Goal: Task Accomplishment & Management: Use online tool/utility

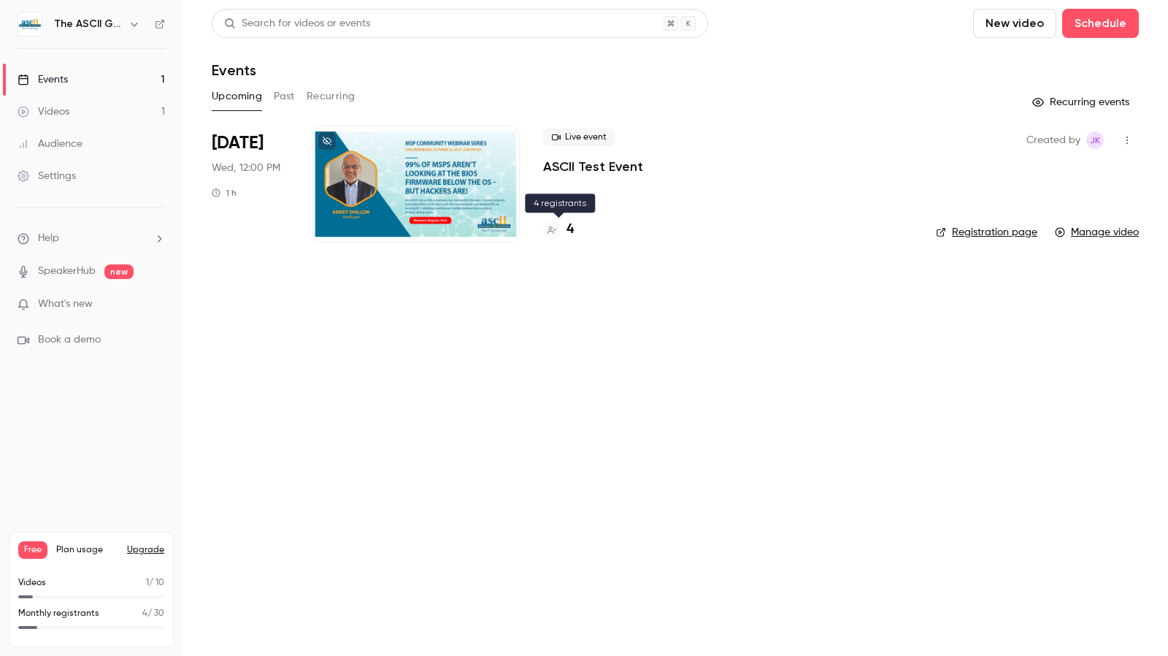
click at [570, 230] on h4 "4" at bounding box center [570, 230] width 7 height 20
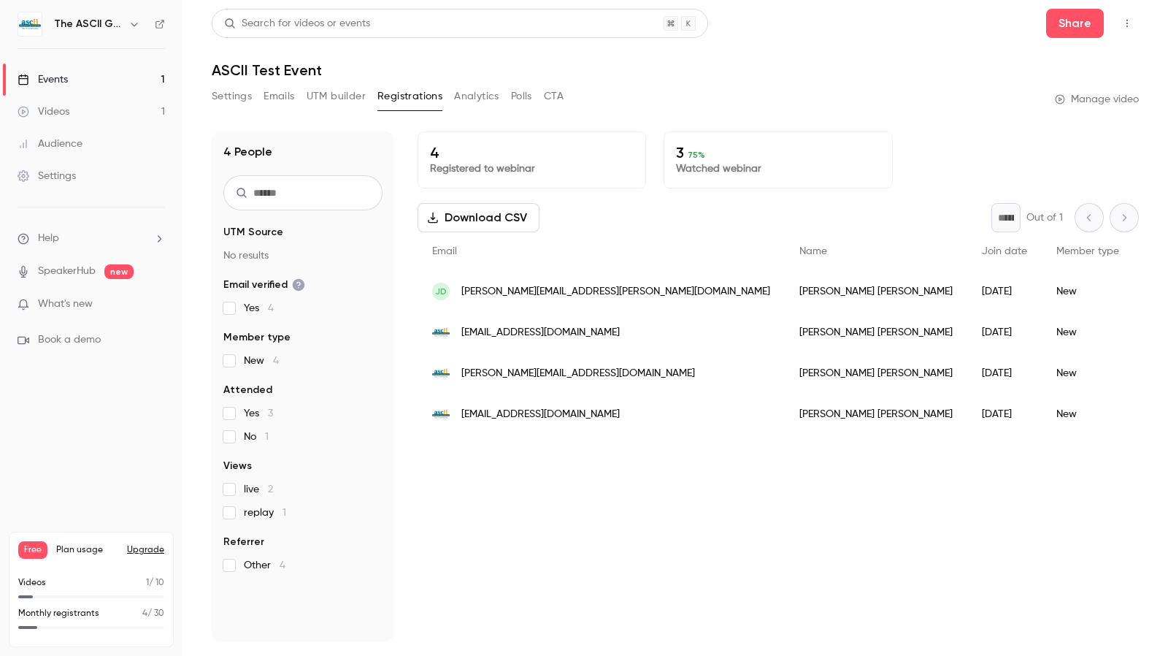
click at [233, 96] on button "Settings" at bounding box center [232, 96] width 40 height 23
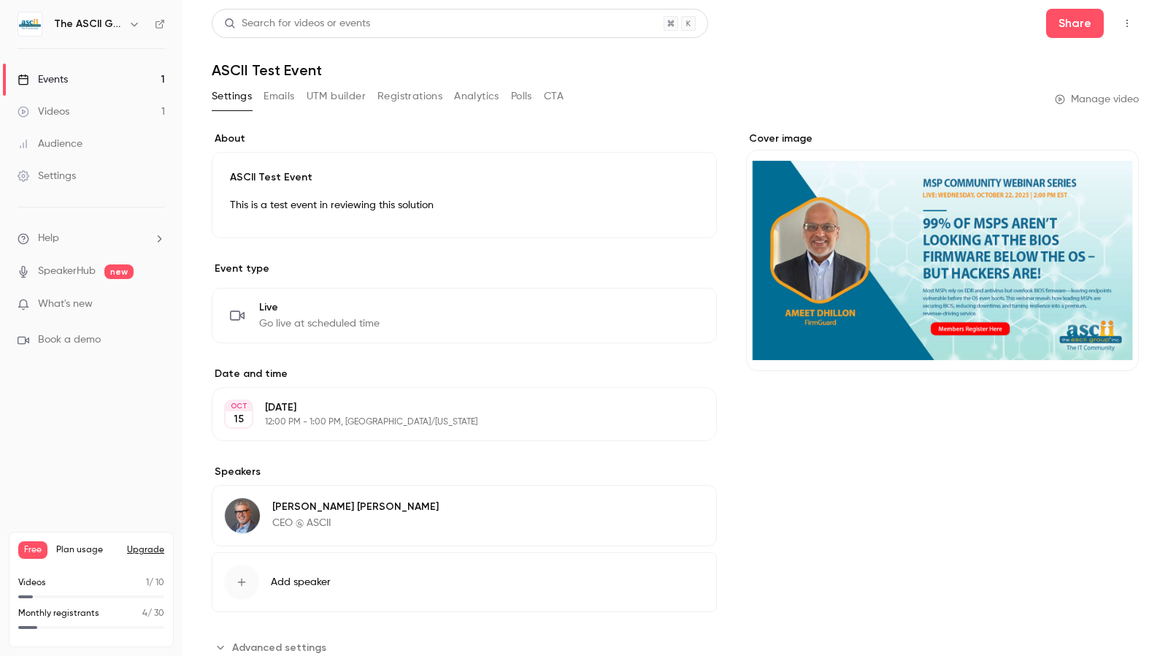
click at [89, 106] on link "Videos 1" at bounding box center [91, 112] width 183 height 32
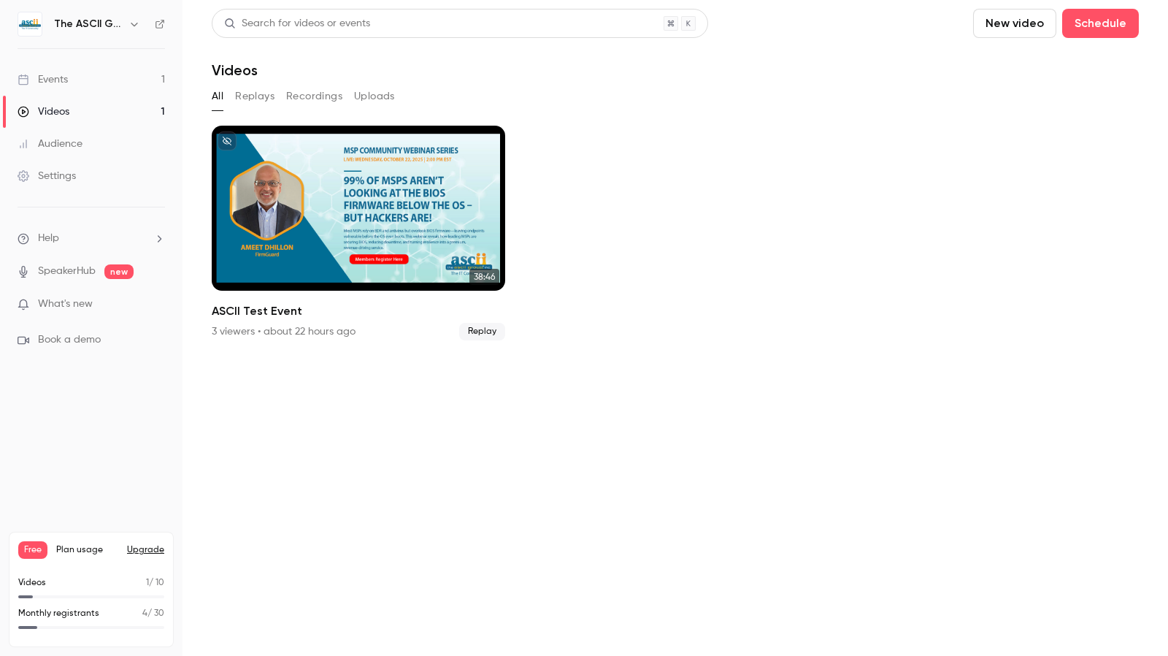
click at [294, 98] on button "Recordings" at bounding box center [314, 96] width 56 height 23
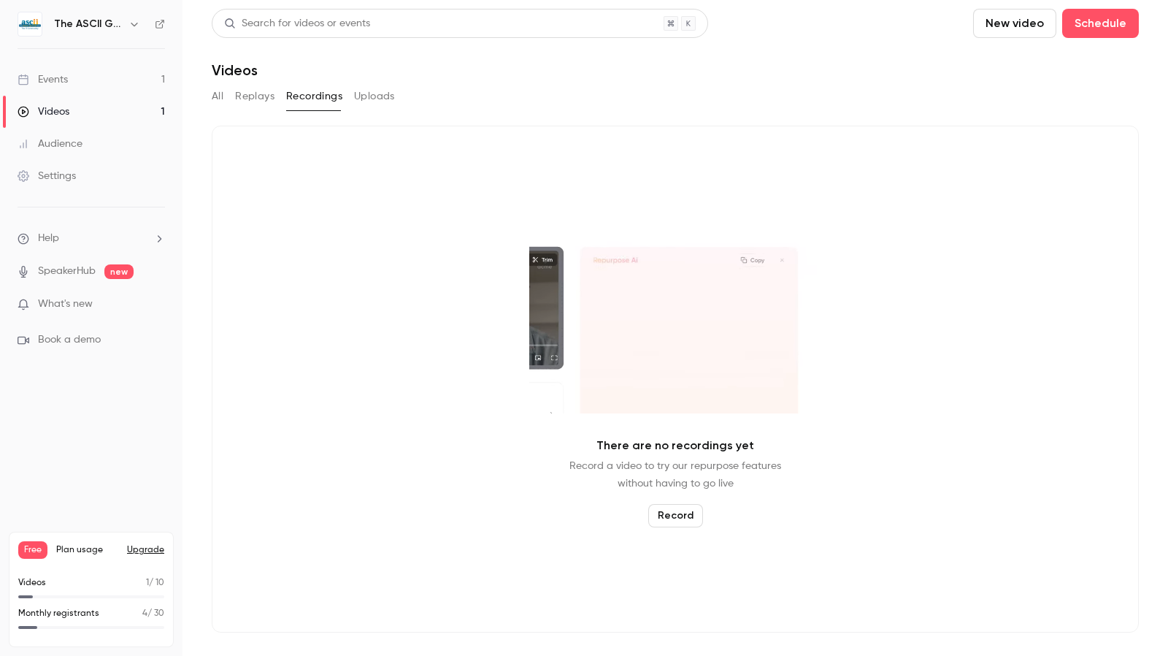
click at [73, 182] on div "Settings" at bounding box center [47, 176] width 58 height 15
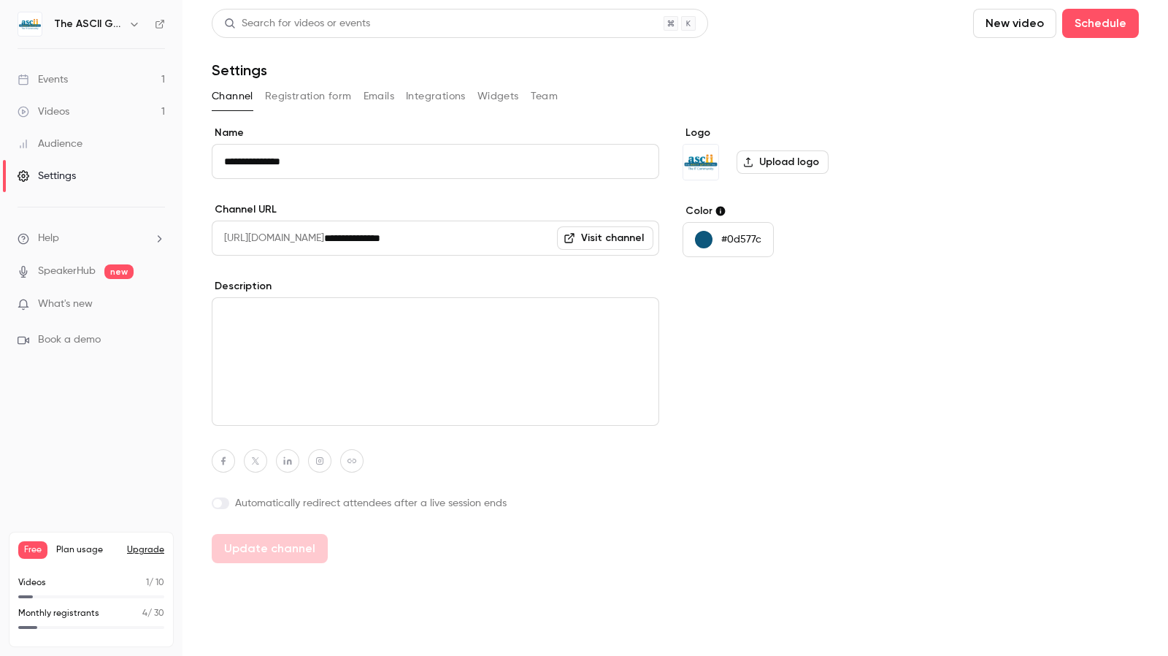
click at [74, 118] on link "Videos 1" at bounding box center [91, 112] width 183 height 32
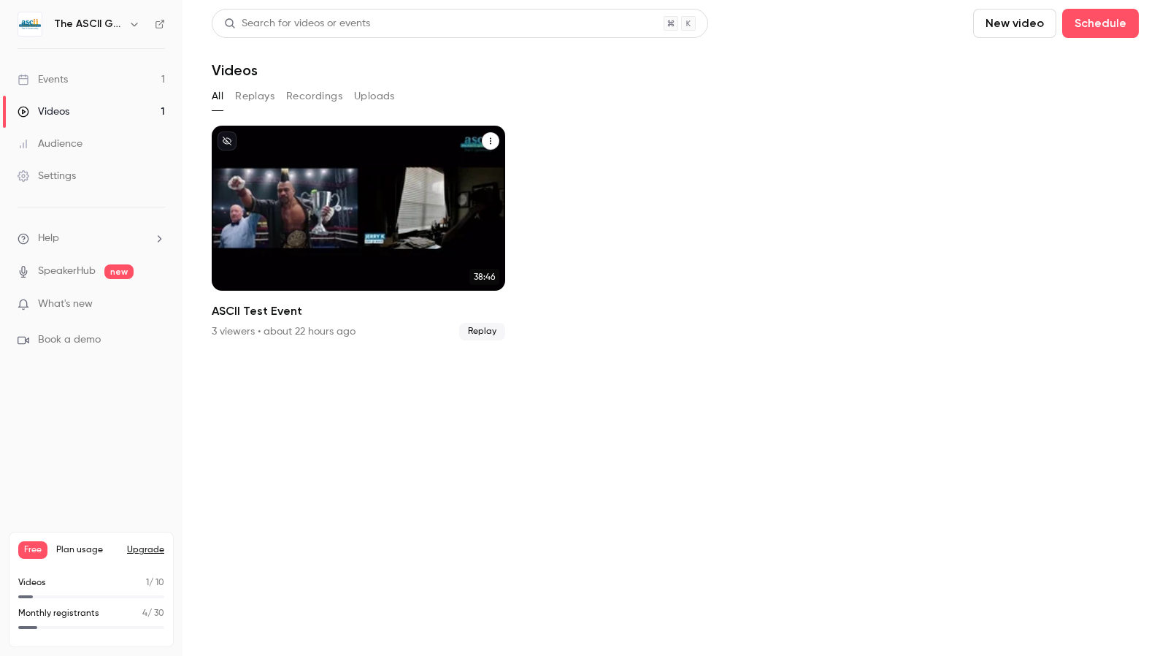
click at [491, 142] on icon "ASCII Test Event" at bounding box center [490, 141] width 9 height 9
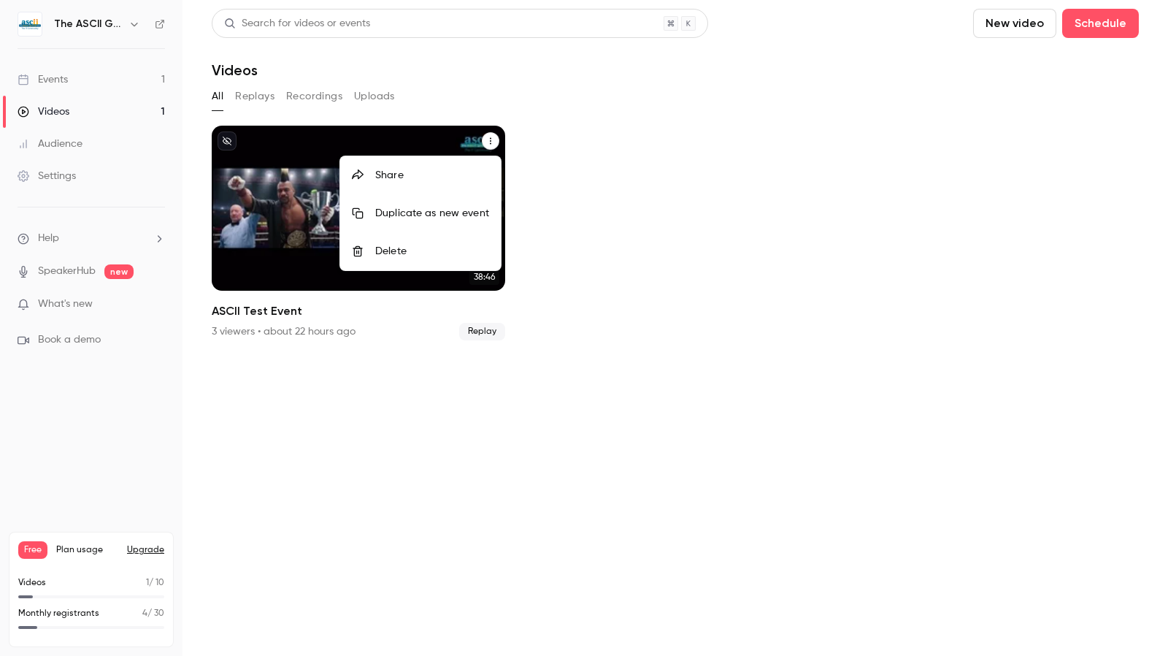
click at [432, 215] on div "Duplicate as new event" at bounding box center [432, 213] width 114 height 15
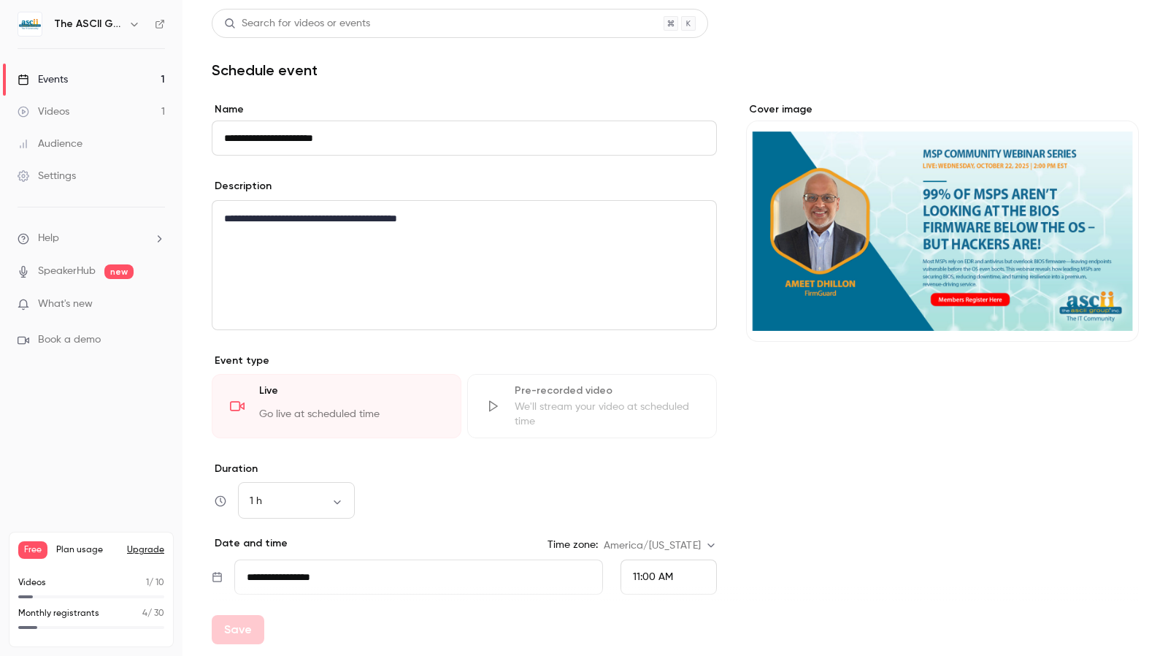
click at [380, 145] on input "**********" at bounding box center [464, 137] width 505 height 35
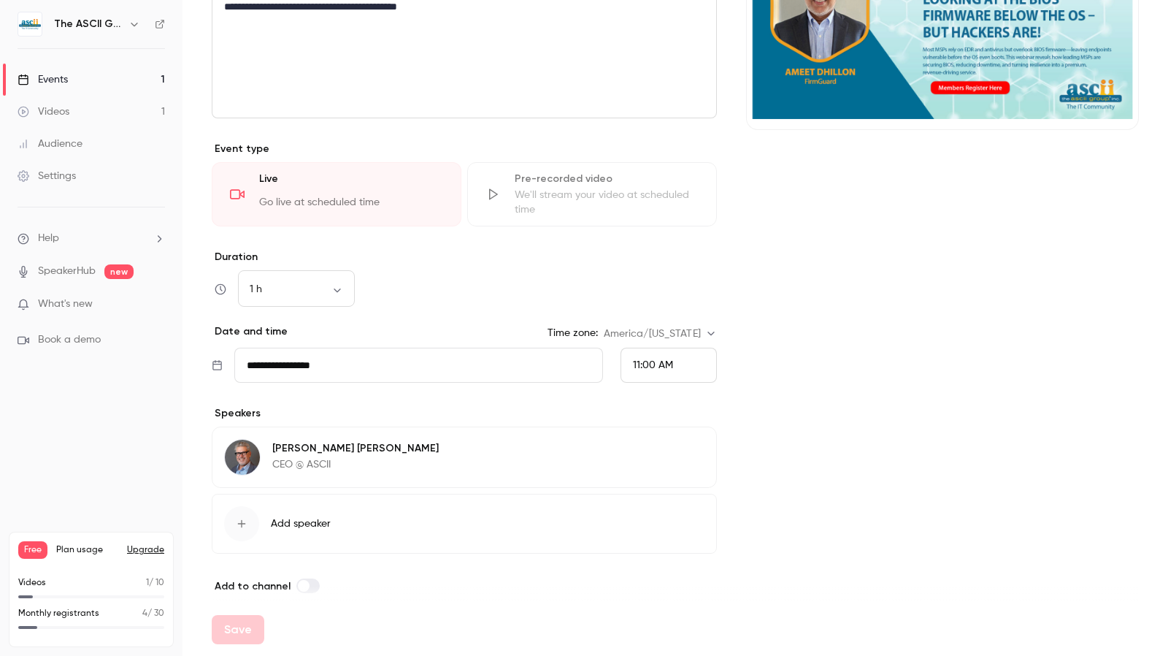
scroll to position [219, 0]
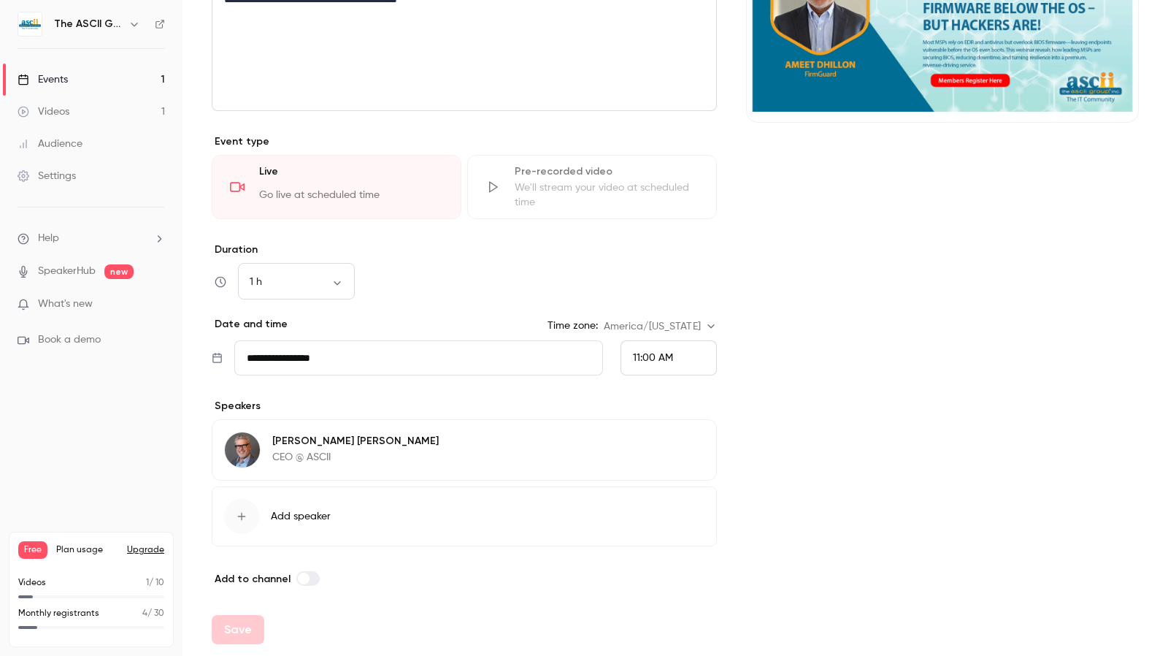
click at [652, 353] on span "11:00 AM" at bounding box center [653, 358] width 40 height 10
click at [672, 215] on div "12:00 PM" at bounding box center [663, 220] width 72 height 15
click at [558, 448] on div "[PERSON_NAME] CEO @ ASCII Edit" at bounding box center [464, 449] width 505 height 61
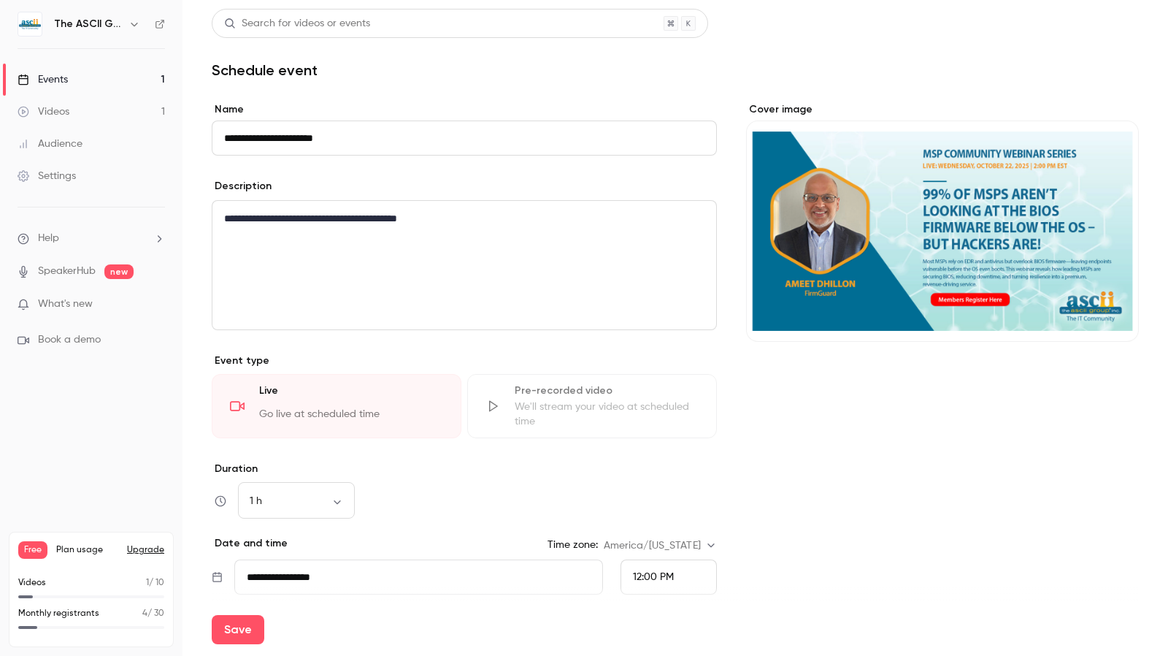
scroll to position [224, 0]
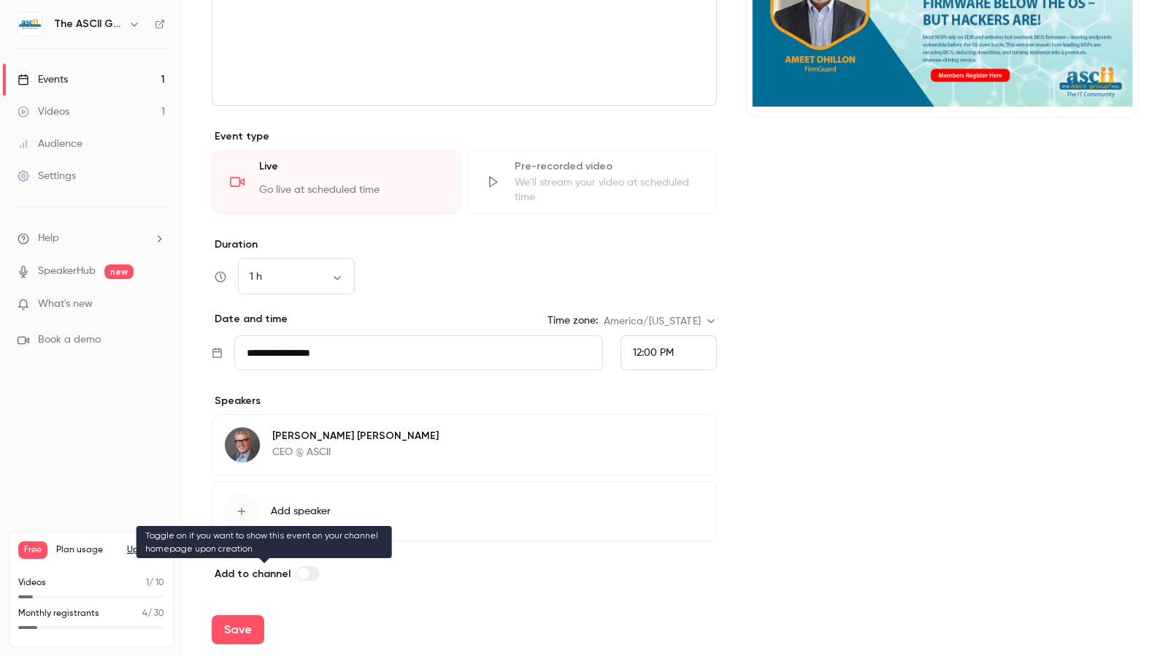
click at [309, 568] on label at bounding box center [307, 573] width 23 height 15
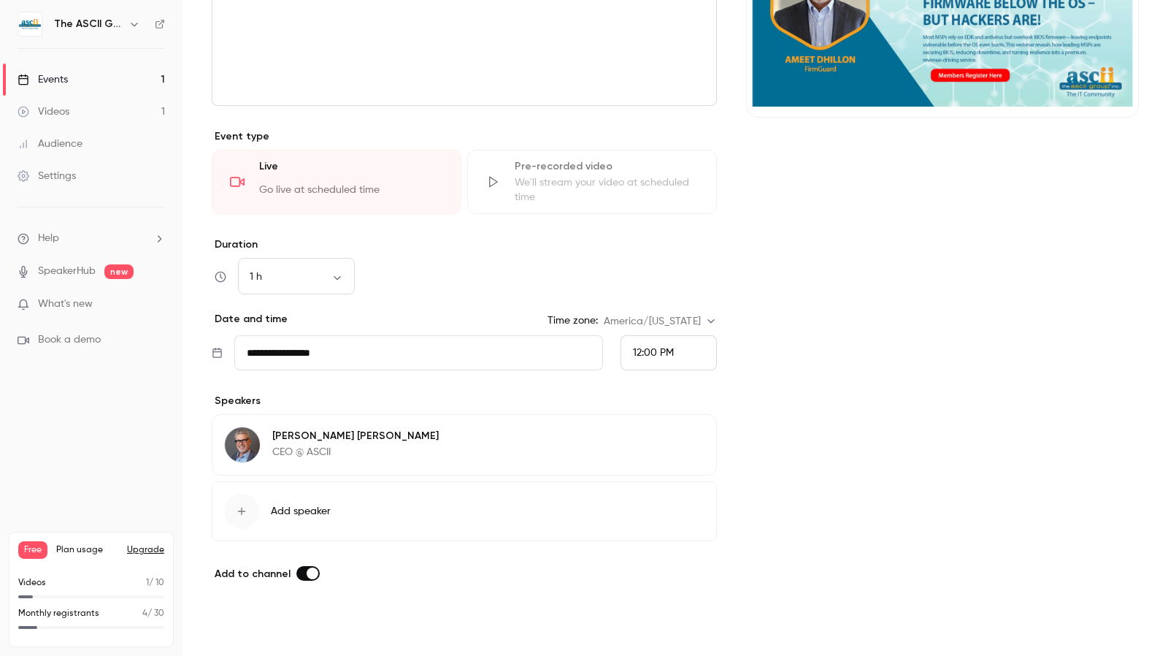
click at [245, 630] on button "Save" at bounding box center [238, 629] width 53 height 29
